Goal: Transaction & Acquisition: Obtain resource

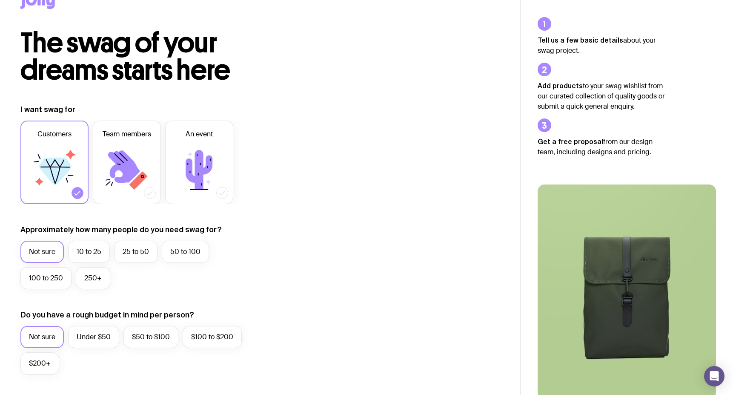
scroll to position [26, 0]
click at [142, 179] on icon at bounding box center [138, 180] width 18 height 18
click at [0, 0] on input "Team members" at bounding box center [0, 0] width 0 height 0
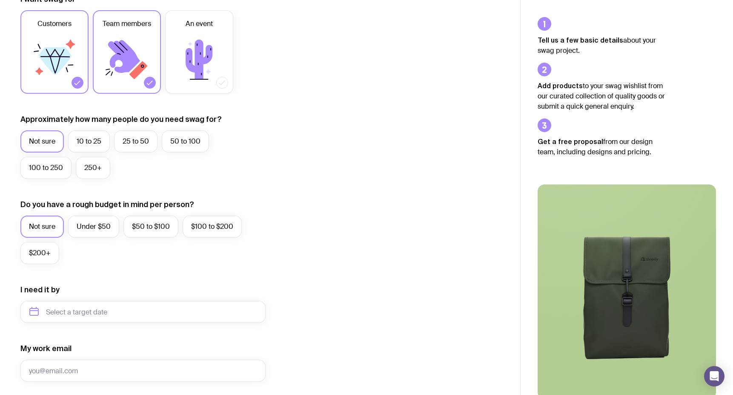
scroll to position [150, 0]
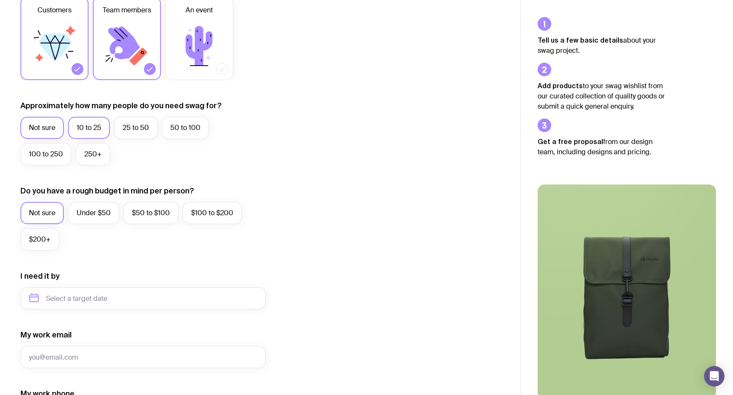
click at [103, 129] on label "10 to 25" at bounding box center [89, 128] width 42 height 22
click at [0, 0] on input "10 to 25" at bounding box center [0, 0] width 0 height 0
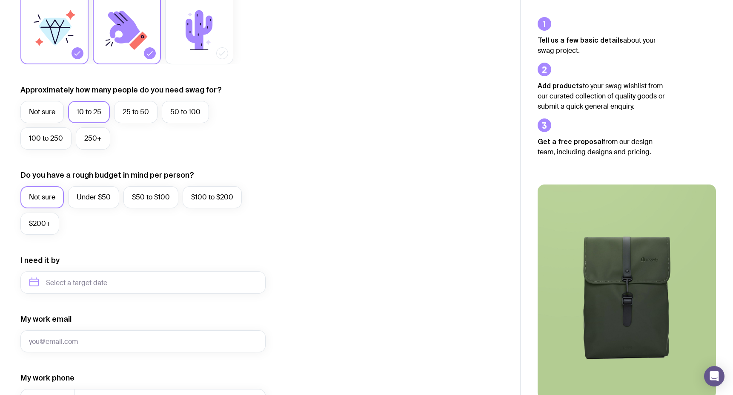
scroll to position [0, 0]
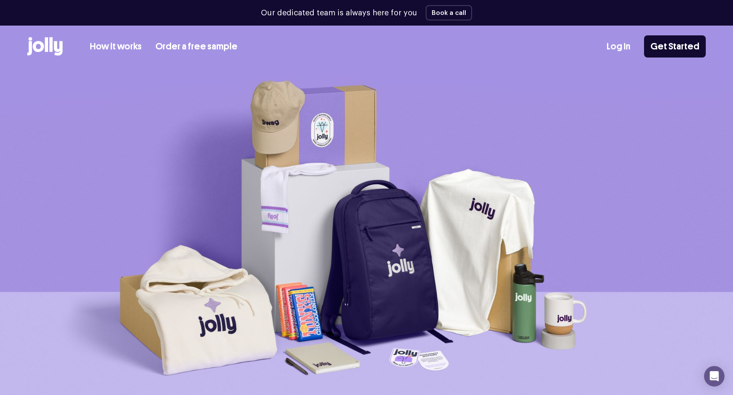
click at [116, 47] on link "How it works" at bounding box center [116, 47] width 52 height 14
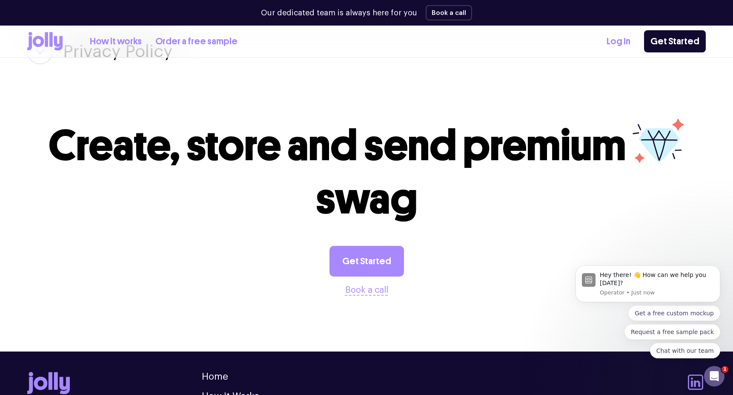
scroll to position [1648, 0]
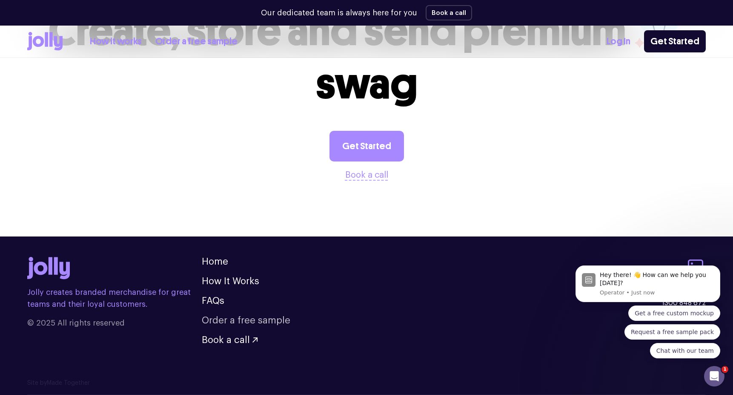
click at [241, 324] on link "Order a free sample" at bounding box center [246, 320] width 89 height 9
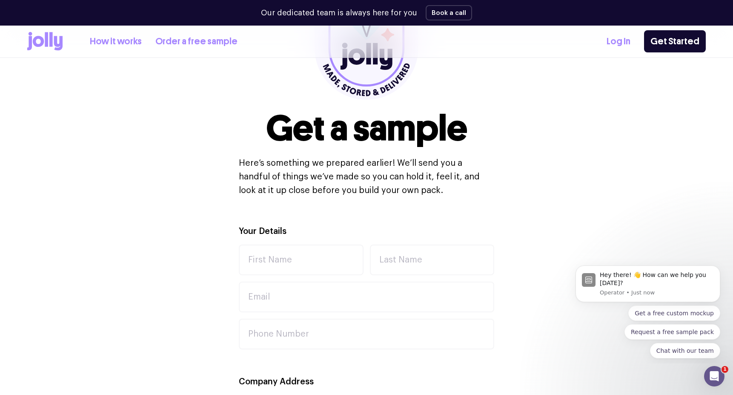
scroll to position [148, 0]
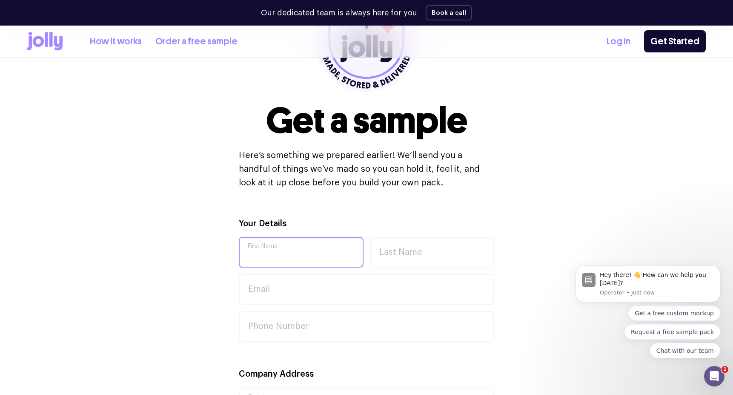
click at [267, 244] on input "First Name" at bounding box center [301, 252] width 125 height 31
type input "[PERSON_NAME]"
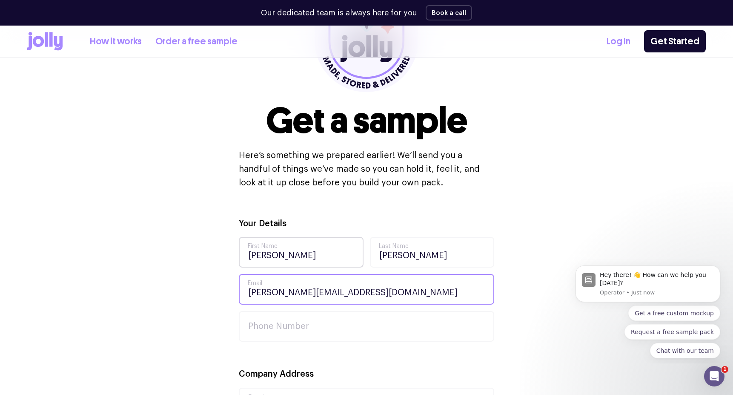
type input "[PERSON_NAME][EMAIL_ADDRESS][DOMAIN_NAME]"
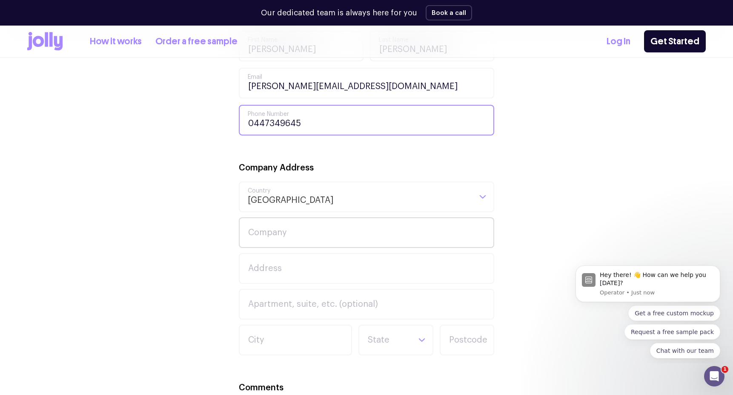
scroll to position [356, 0]
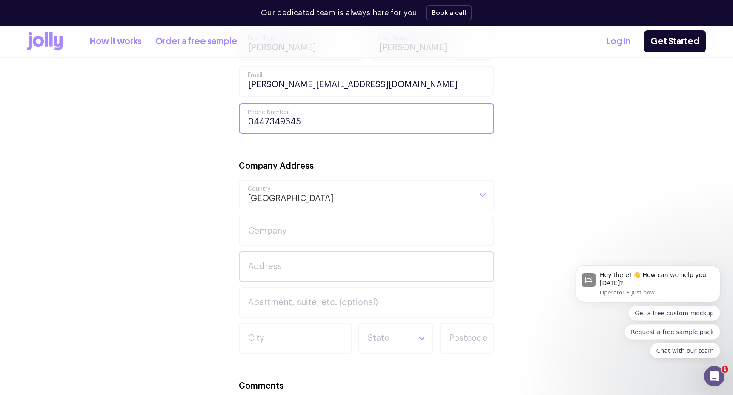
type input "0447349645"
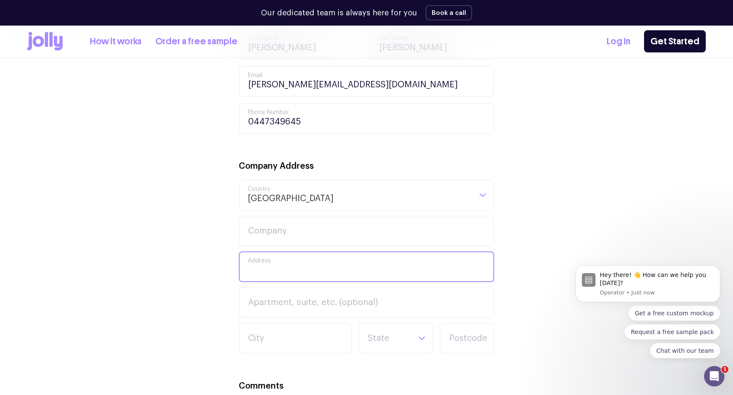
click at [294, 271] on input "Address" at bounding box center [367, 266] width 256 height 31
type input "[STREET_ADDRESS]"
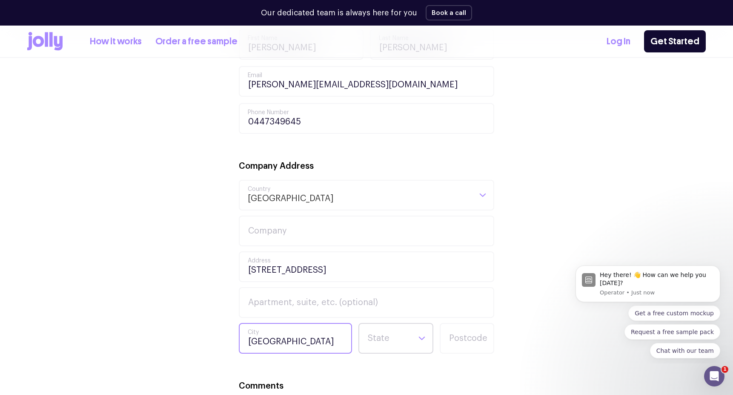
type input "[GEOGRAPHIC_DATA]"
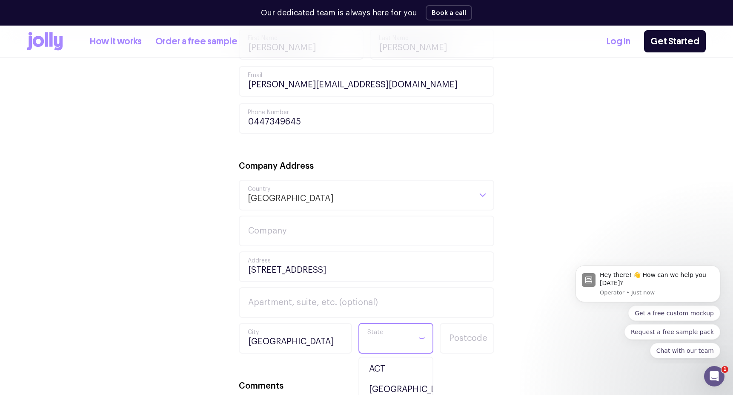
click at [393, 349] on input "Search for option" at bounding box center [388, 338] width 43 height 29
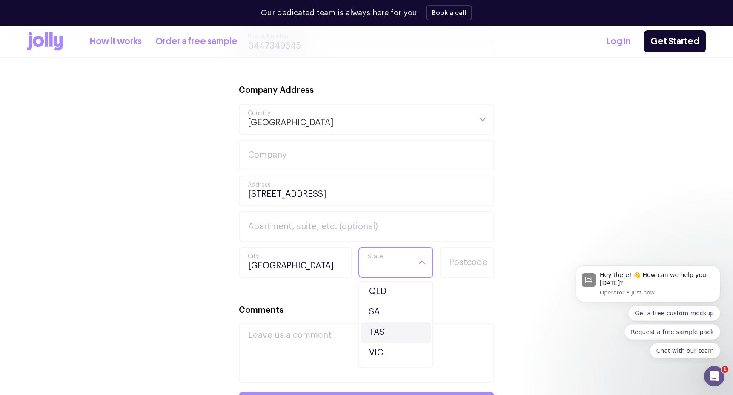
scroll to position [80, 0]
click at [379, 333] on li "VIC" at bounding box center [396, 335] width 71 height 20
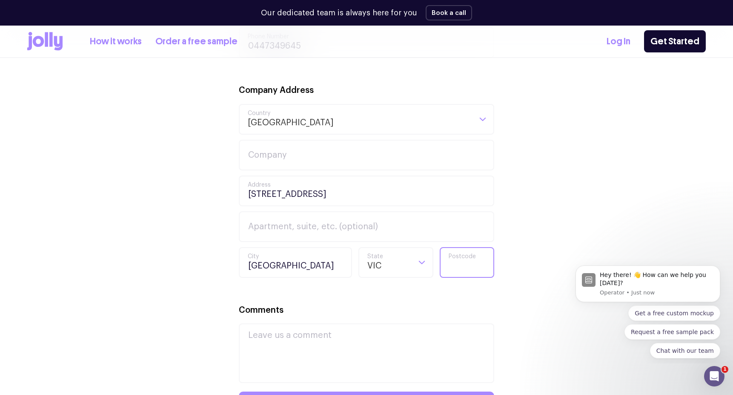
click at [467, 273] on input "Postcode" at bounding box center [467, 262] width 55 height 31
type input "3810"
click at [532, 224] on div "Your Details [PERSON_NAME] First Name [PERSON_NAME] Last Name [PERSON_NAME][EMA…" at bounding box center [366, 211] width 679 height 557
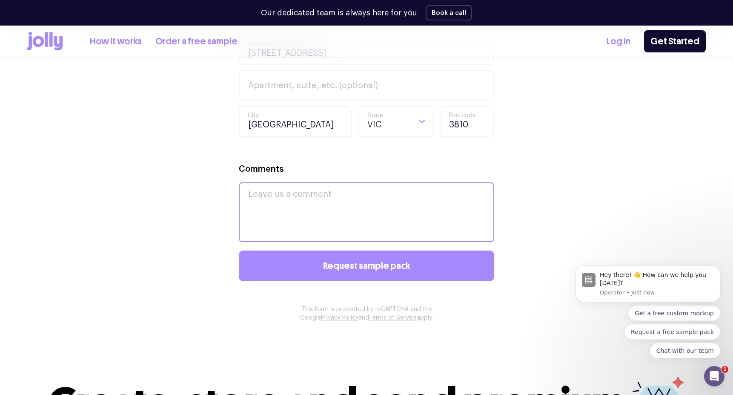
click at [362, 196] on textarea "Comments" at bounding box center [367, 212] width 256 height 60
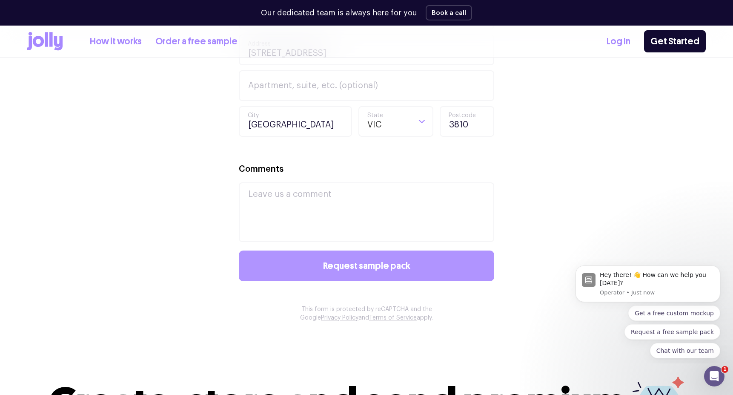
click at [362, 266] on span "Request sample pack" at bounding box center [366, 265] width 87 height 9
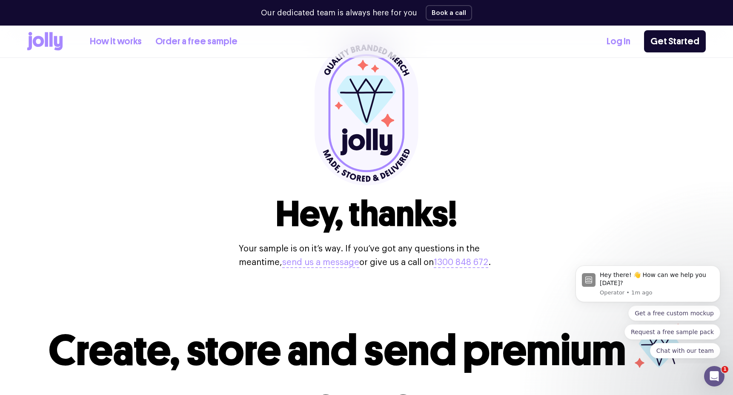
scroll to position [0, 0]
